Goal: Task Accomplishment & Management: Use online tool/utility

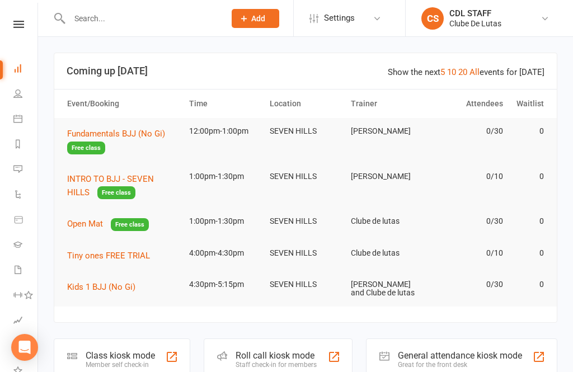
click at [130, 128] on button "Fundamentals BJJ (No Gi) Free class" at bounding box center [123, 140] width 112 height 27
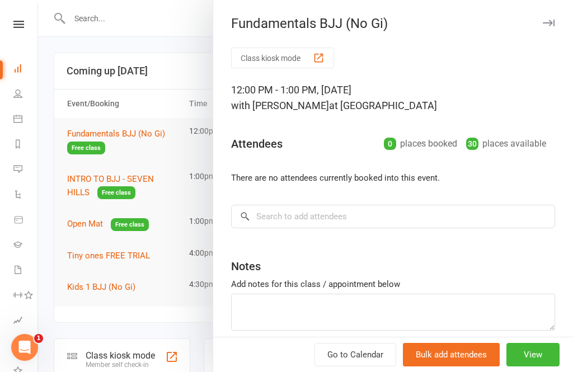
click at [534, 360] on button "View" at bounding box center [532, 355] width 53 height 24
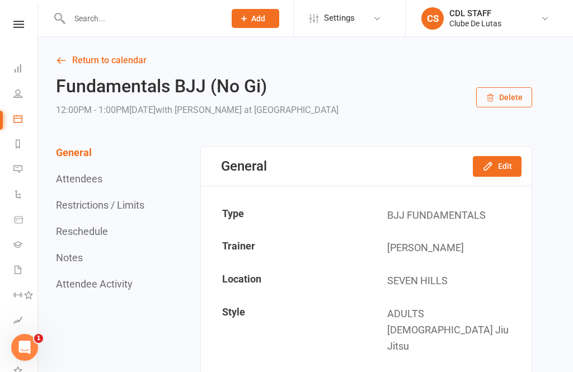
click at [18, 24] on icon at bounding box center [18, 24] width 11 height 7
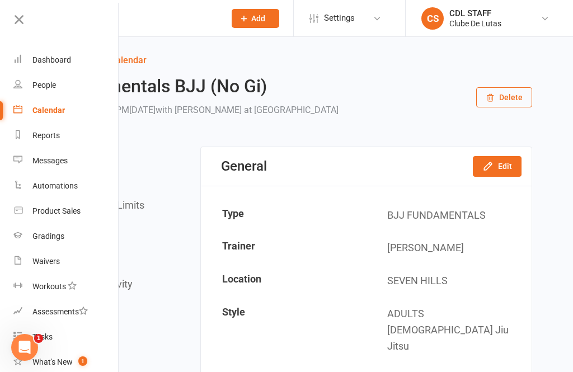
click at [54, 58] on div "Dashboard" at bounding box center [51, 59] width 39 height 9
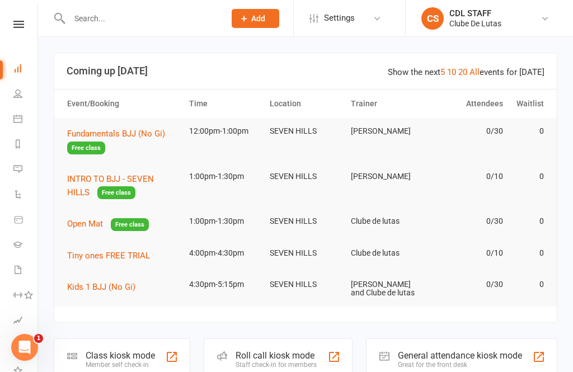
click at [121, 356] on div "Class kiosk mode" at bounding box center [120, 355] width 69 height 11
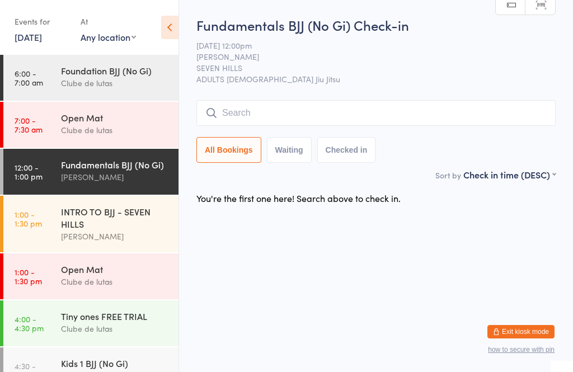
click at [292, 107] on input "search" at bounding box center [375, 113] width 359 height 26
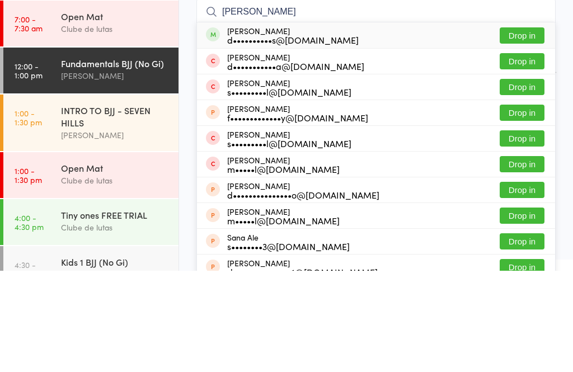
type input "[PERSON_NAME]"
click at [532, 129] on button "Drop in" at bounding box center [522, 137] width 45 height 16
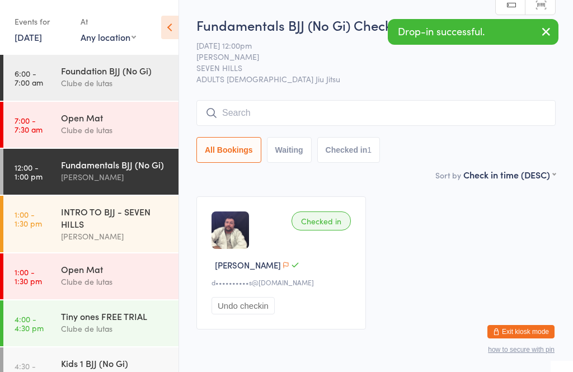
click at [332, 99] on div "Fundamentals BJJ (No Gi) Check-in [DATE] 12:00pm [PERSON_NAME] SEVEN HILLS ADUL…" at bounding box center [375, 92] width 359 height 153
click at [299, 111] on input "search" at bounding box center [375, 113] width 359 height 26
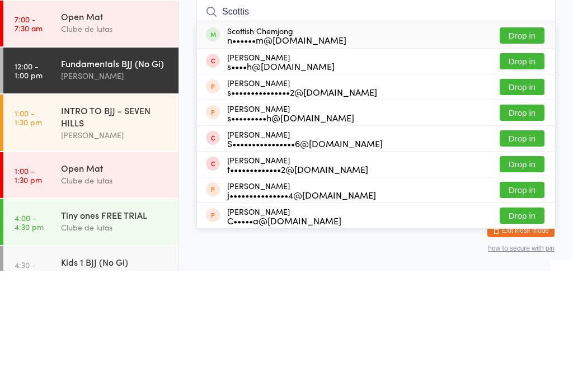
type input "Scottis"
click at [527, 129] on button "Drop in" at bounding box center [522, 137] width 45 height 16
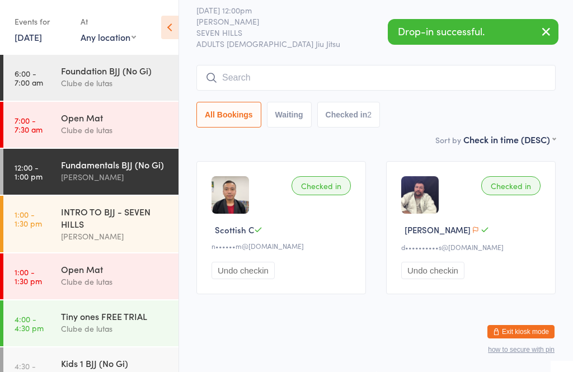
click at [301, 76] on input "search" at bounding box center [375, 78] width 359 height 26
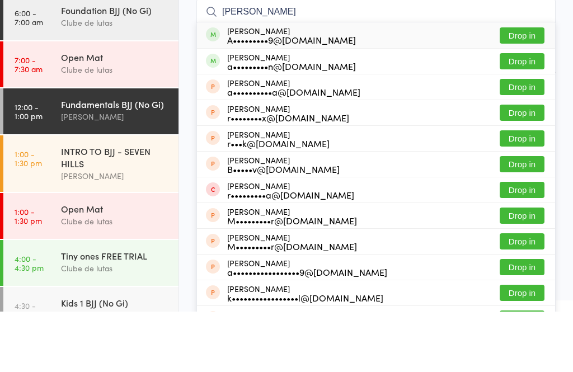
type input "Albert"
click at [529, 88] on button "Drop in" at bounding box center [522, 96] width 45 height 16
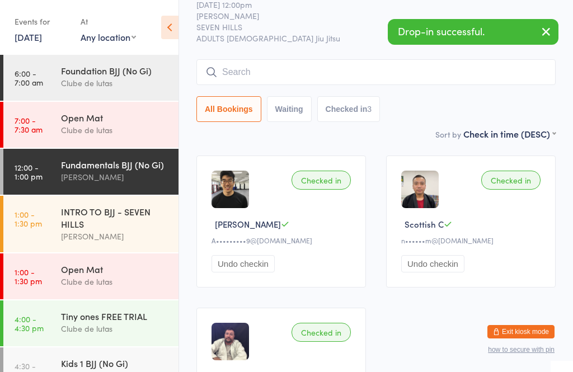
click at [461, 63] on input "search" at bounding box center [375, 72] width 359 height 26
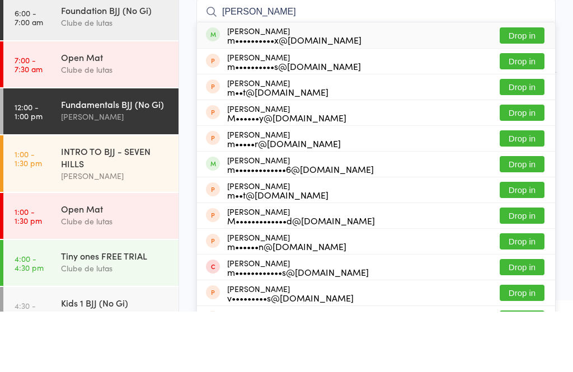
type input "Matt"
click at [525, 88] on button "Drop in" at bounding box center [522, 96] width 45 height 16
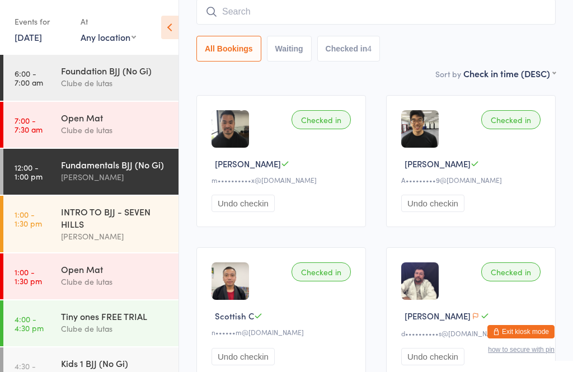
click at [443, 10] on input "search" at bounding box center [375, 12] width 359 height 26
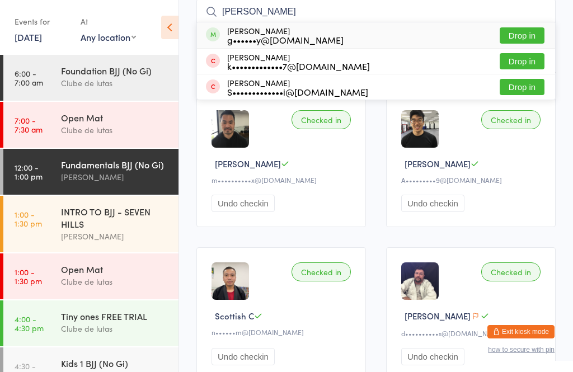
type input "Koshy"
click at [530, 43] on button "Drop in" at bounding box center [522, 35] width 45 height 16
